Goal: Task Accomplishment & Management: Use online tool/utility

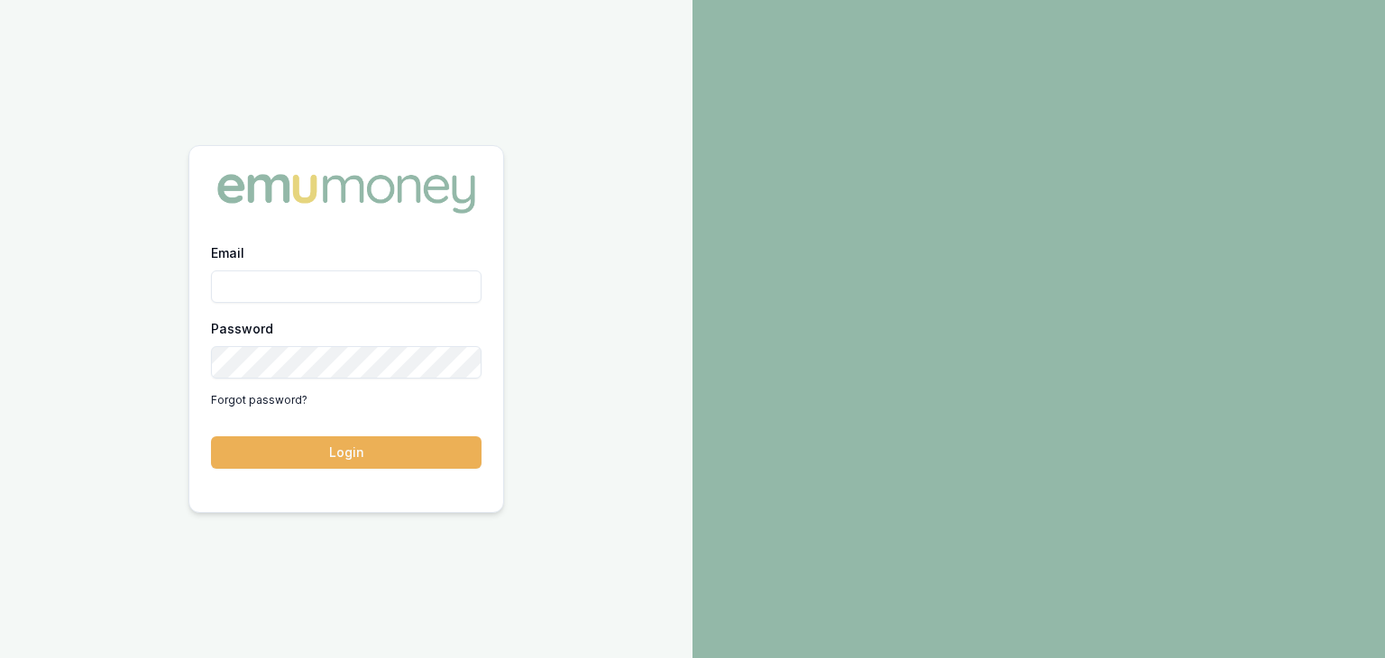
click at [258, 294] on input "Email" at bounding box center [346, 286] width 270 height 32
type input "[EMAIL_ADDRESS][PERSON_NAME][DOMAIN_NAME]"
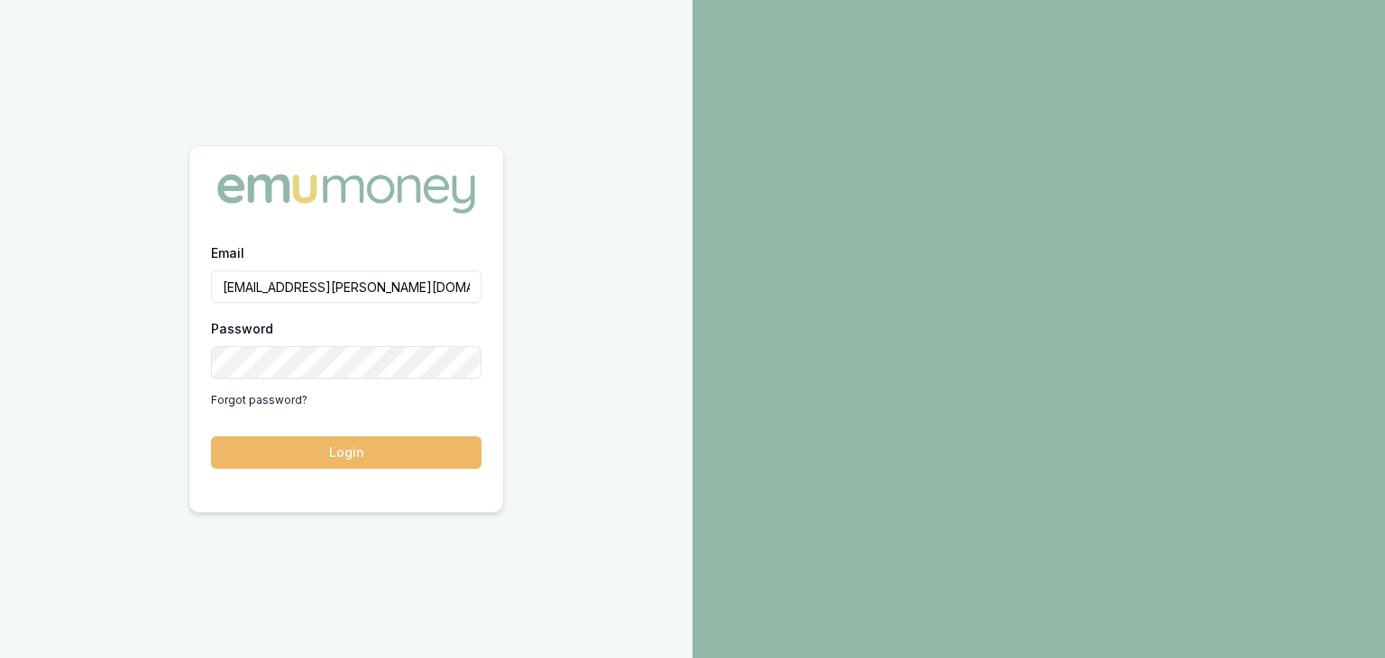
click at [370, 451] on button "Login" at bounding box center [346, 452] width 270 height 32
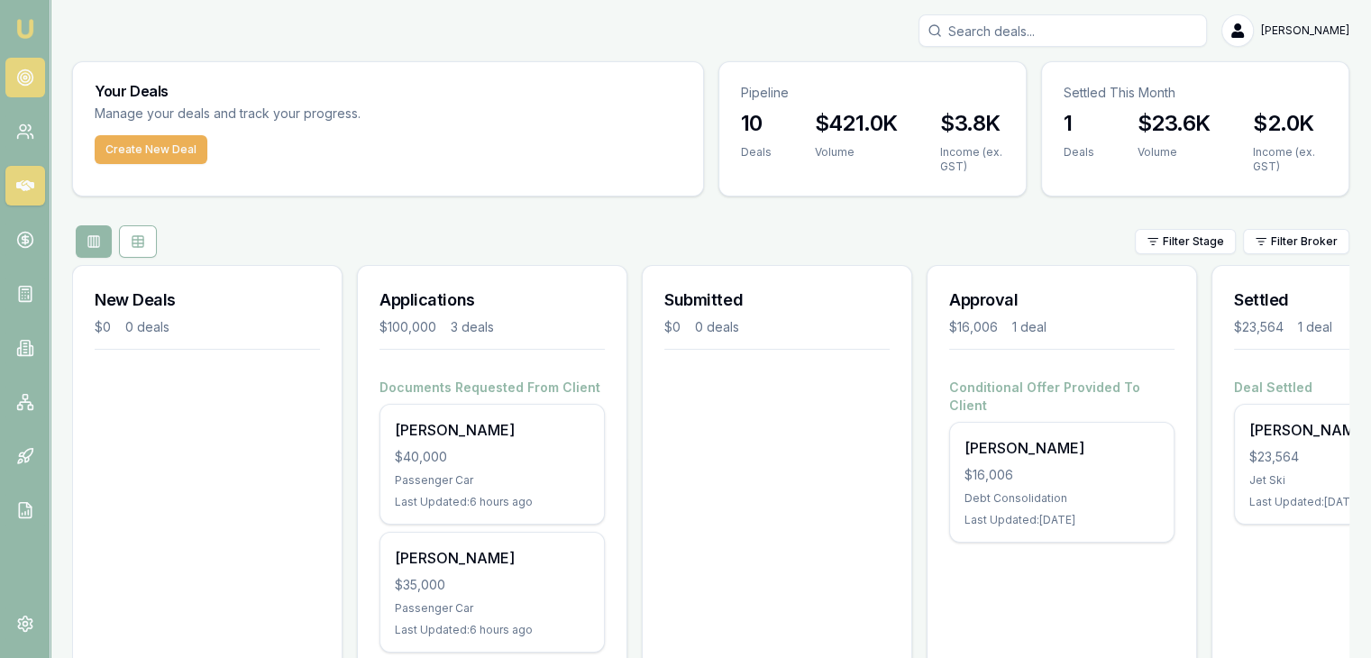
click at [24, 73] on circle at bounding box center [25, 77] width 9 height 9
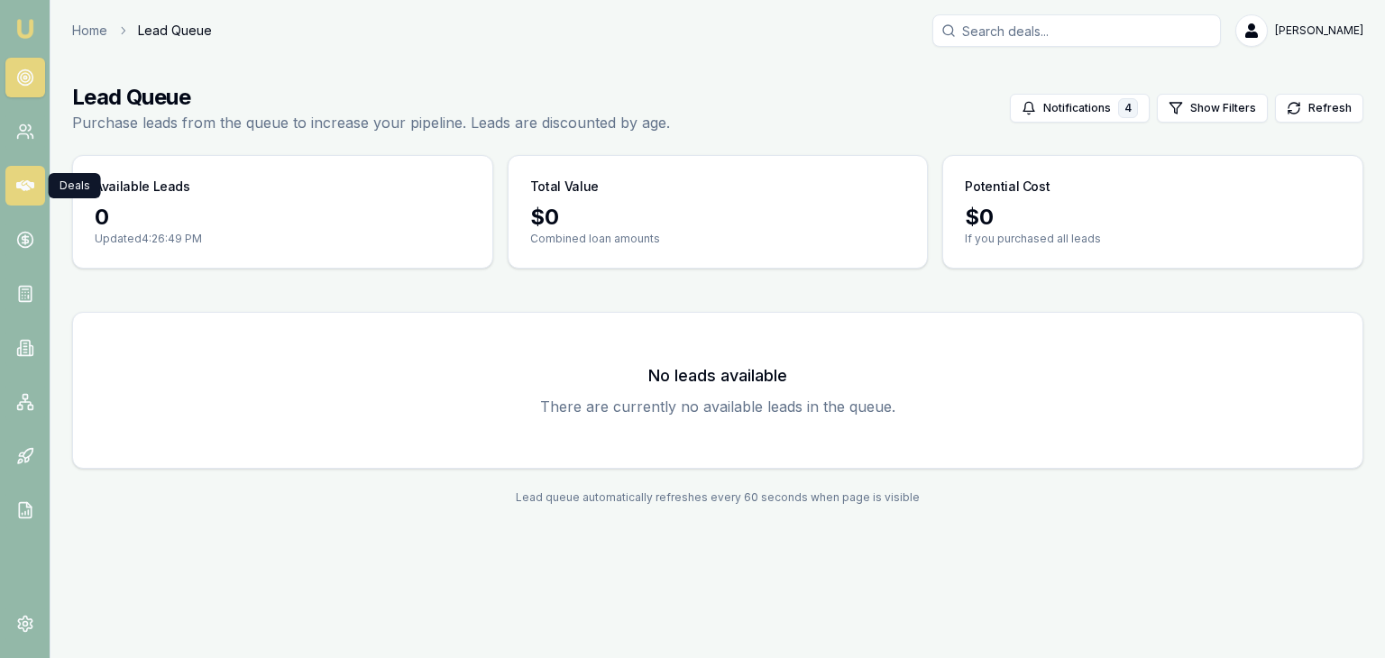
click at [23, 185] on icon at bounding box center [25, 186] width 18 height 18
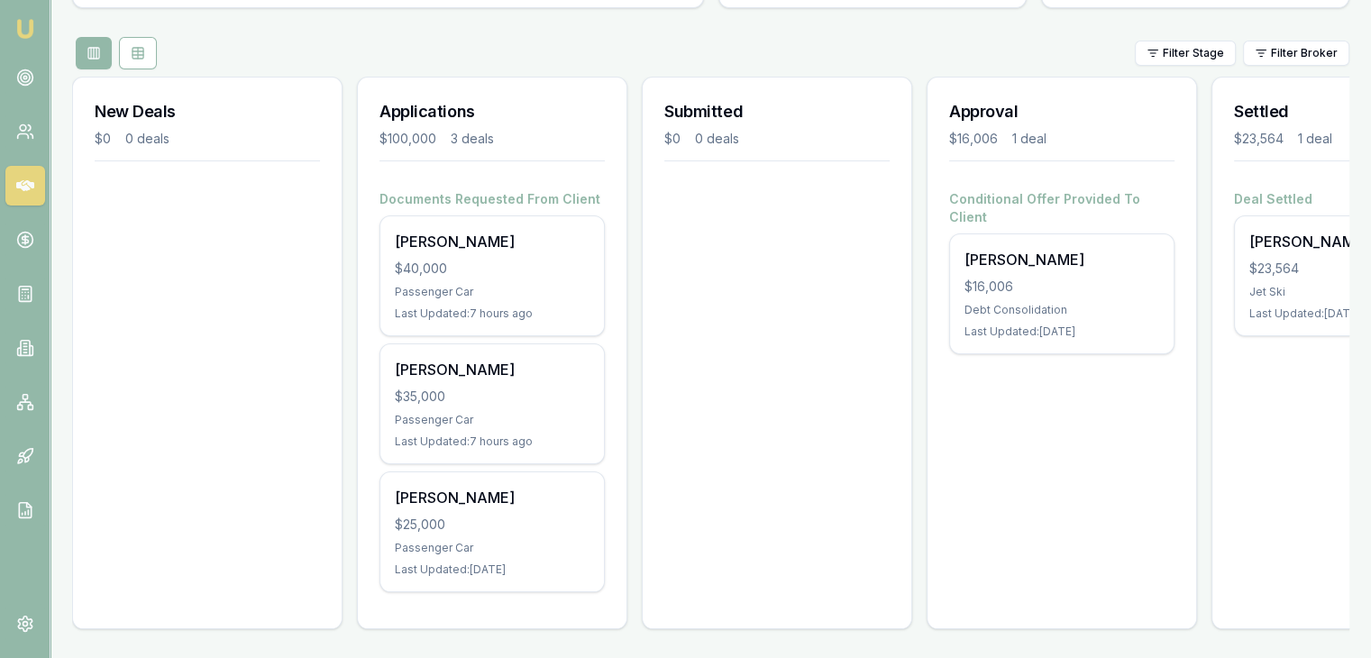
scroll to position [200, 0]
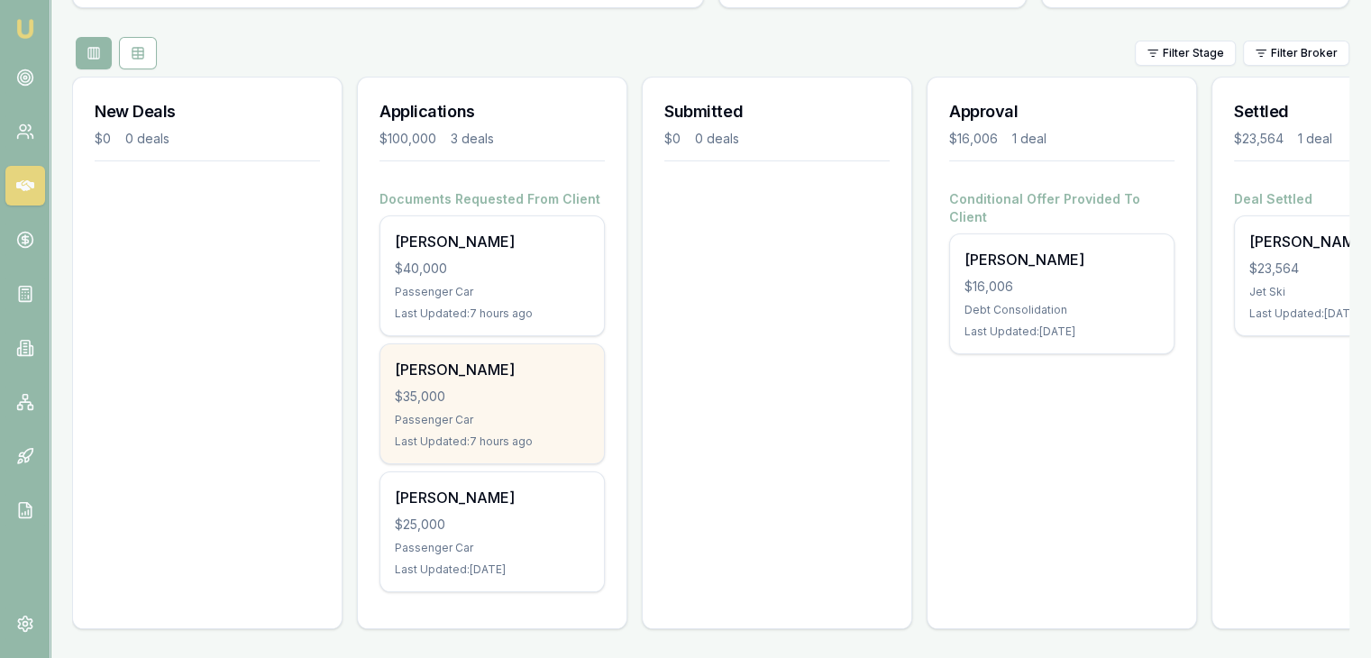
click at [523, 388] on div "$35,000" at bounding box center [492, 397] width 195 height 18
